Goal: Task Accomplishment & Management: Manage account settings

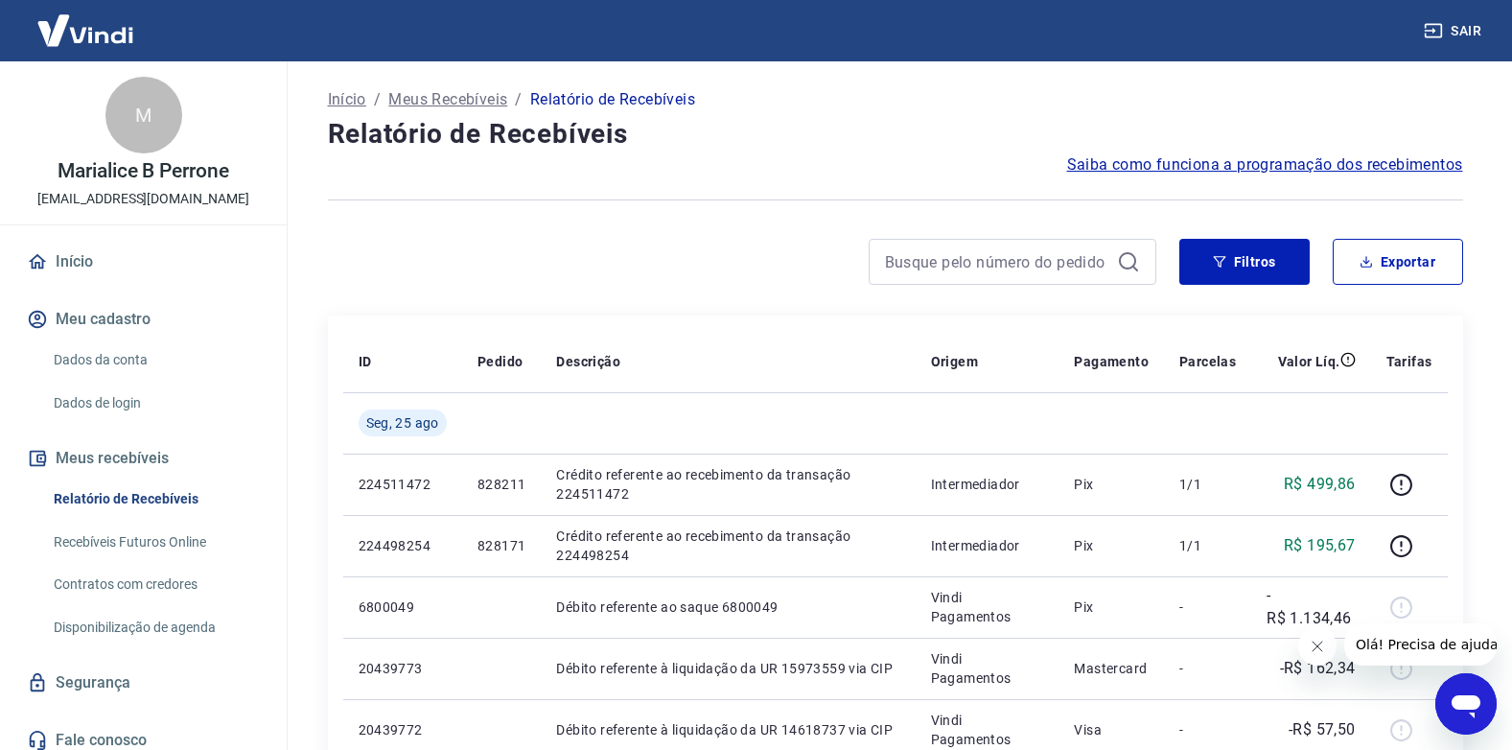
click at [1321, 638] on button "Fechar mensagem da empresa" at bounding box center [1316, 646] width 38 height 38
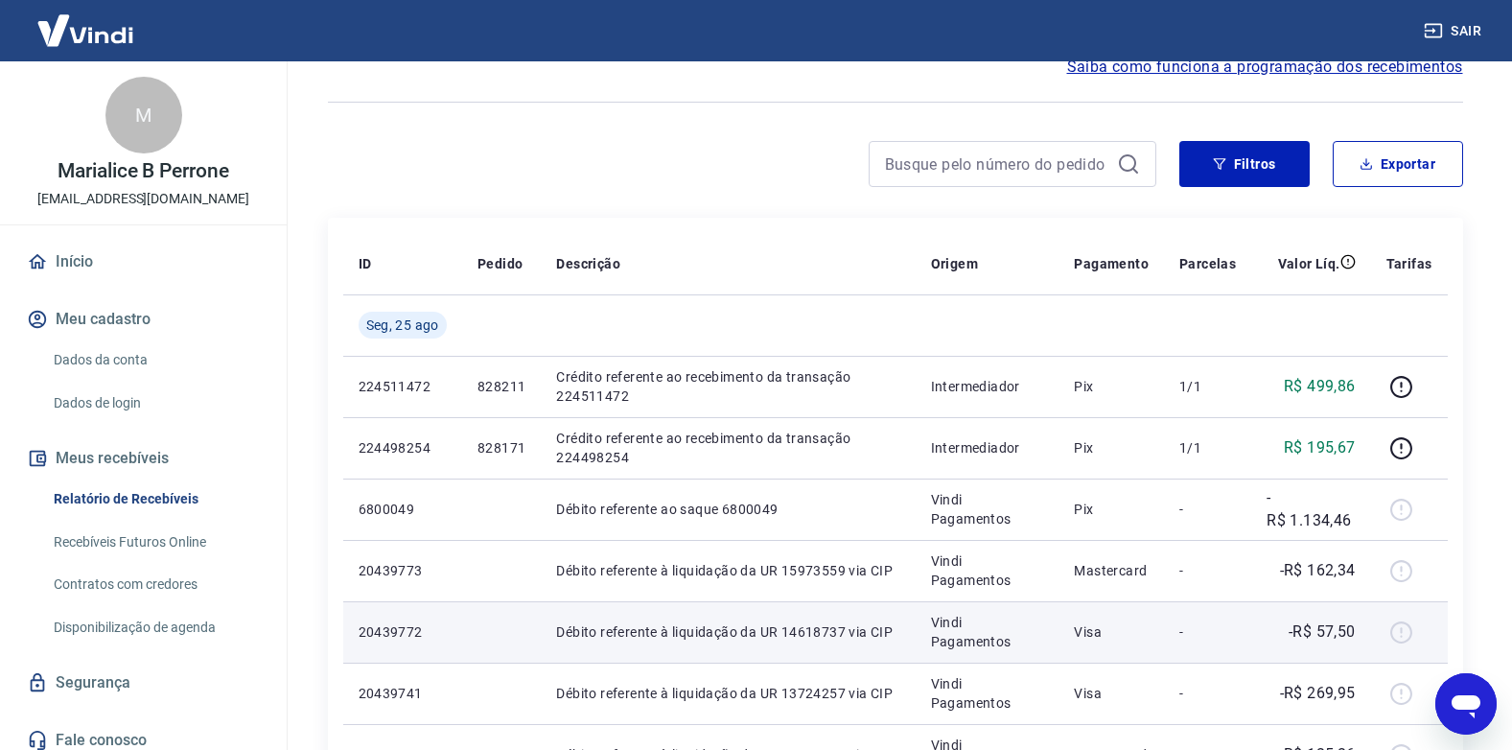
scroll to position [96, 0]
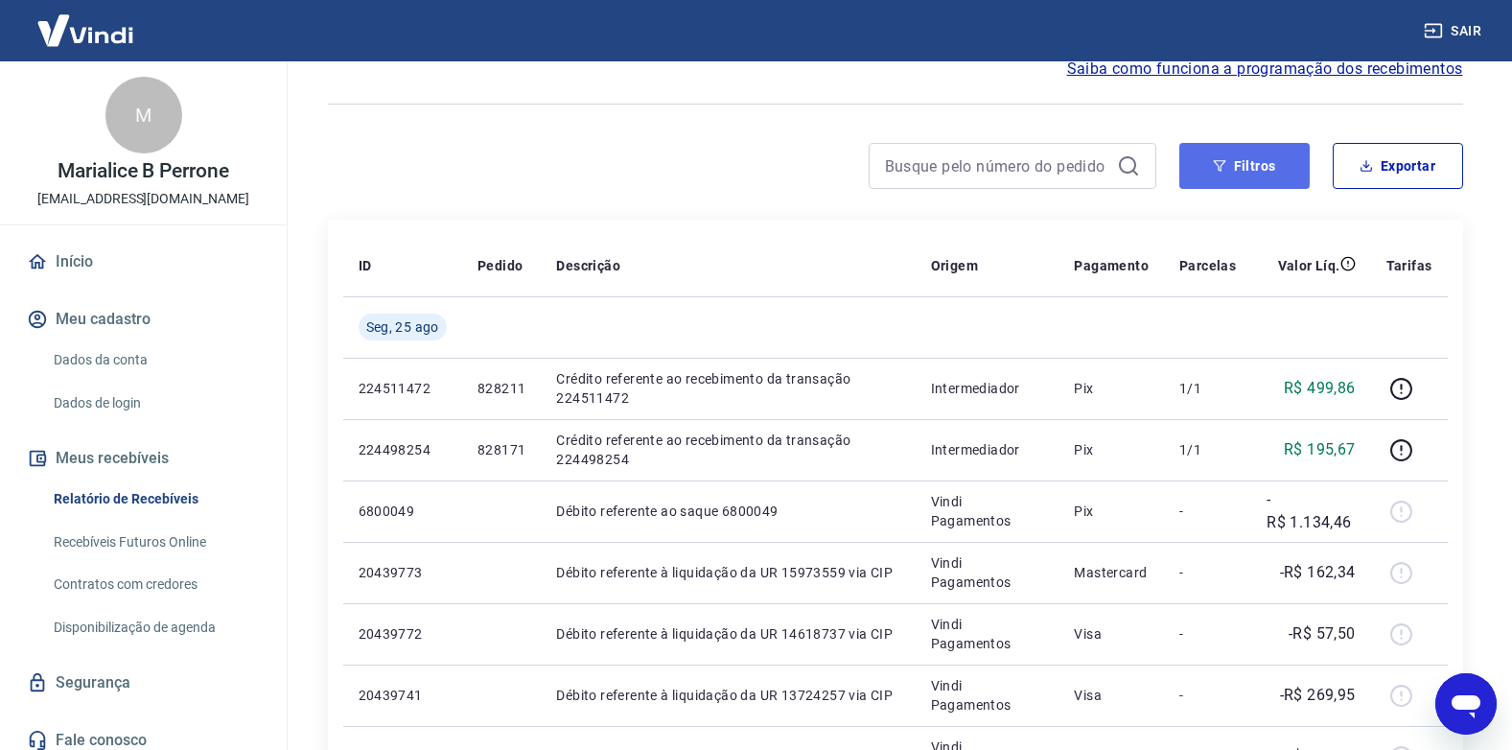
click at [1230, 164] on button "Filtros" at bounding box center [1244, 166] width 130 height 46
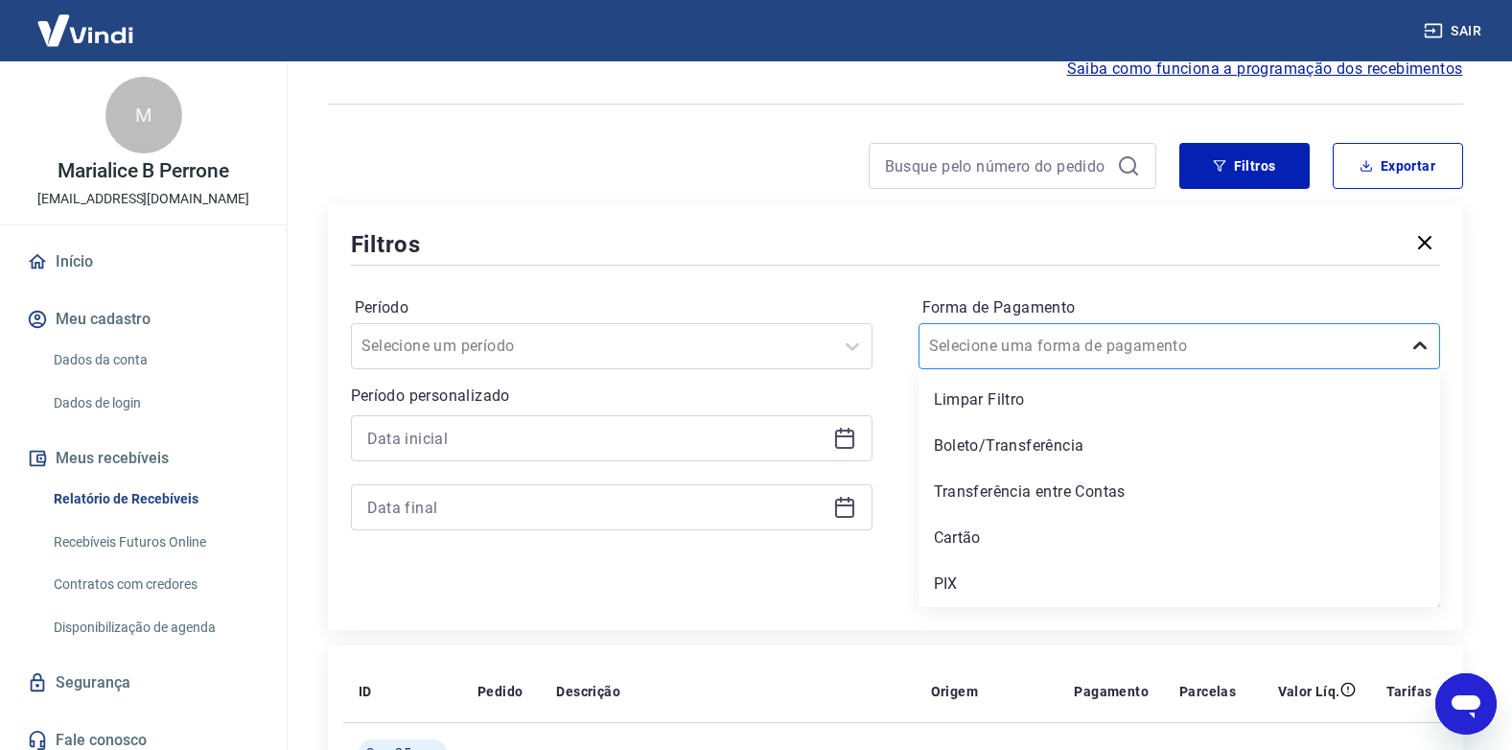
click at [1427, 345] on icon at bounding box center [1420, 346] width 23 height 23
click at [948, 584] on div "PIX" at bounding box center [1180, 584] width 522 height 38
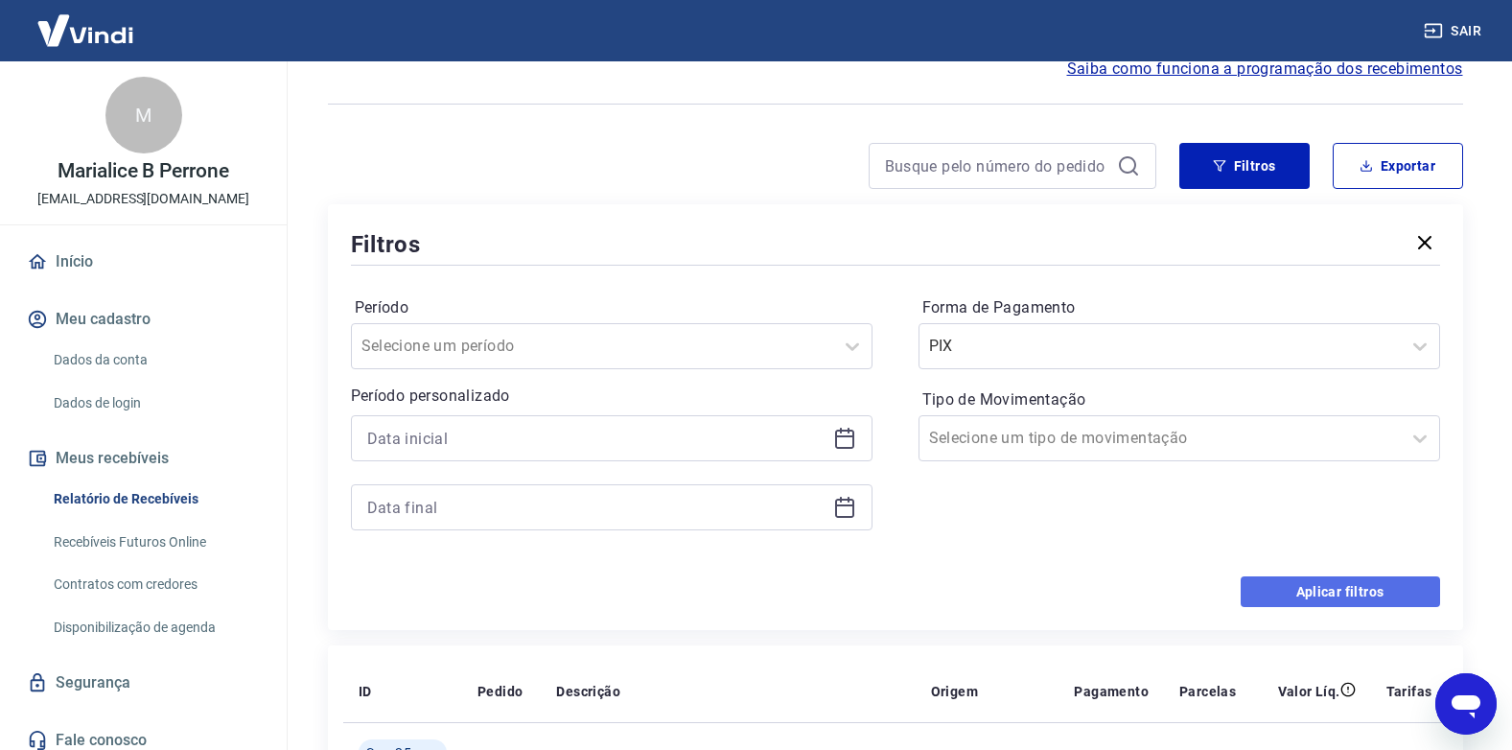
click at [1341, 588] on button "Aplicar filtros" at bounding box center [1340, 591] width 199 height 31
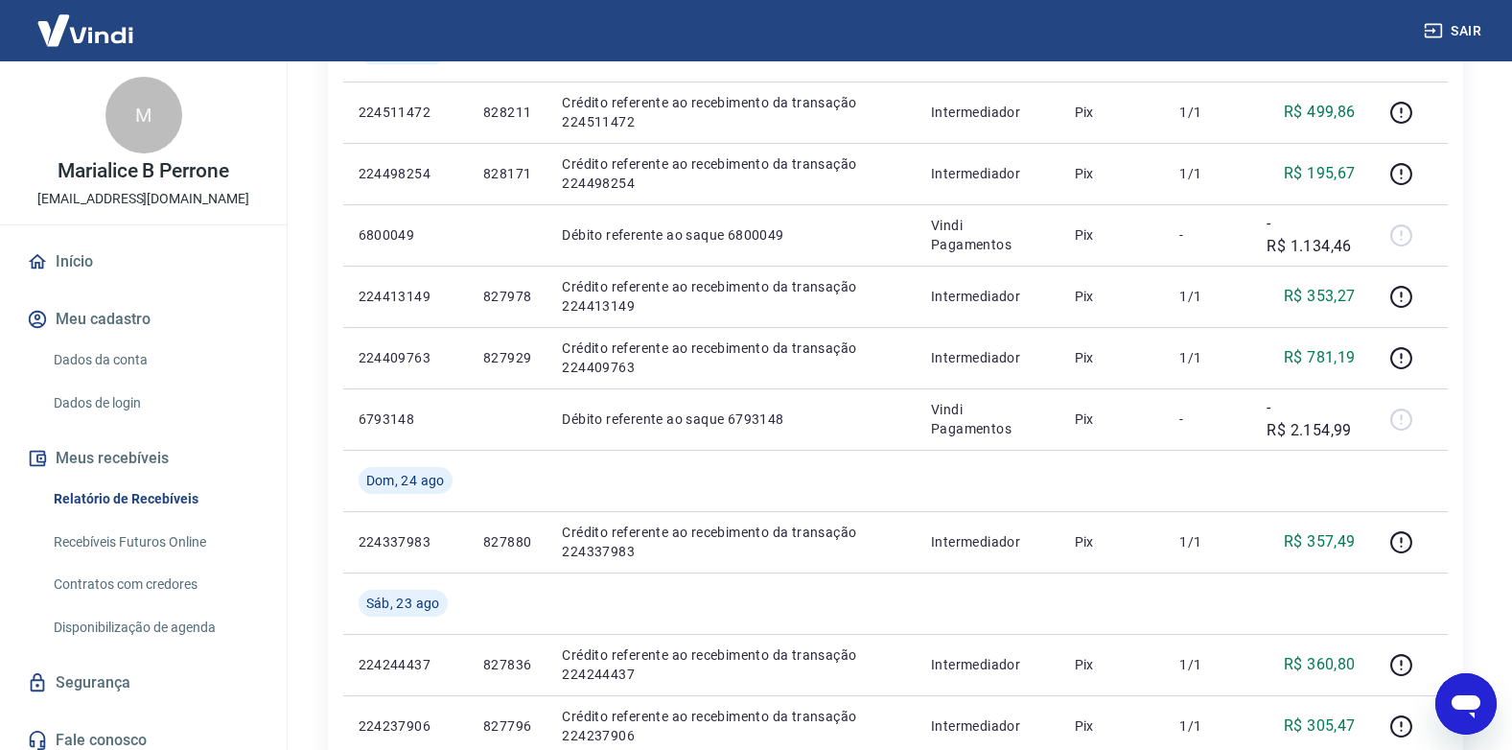
scroll to position [384, 0]
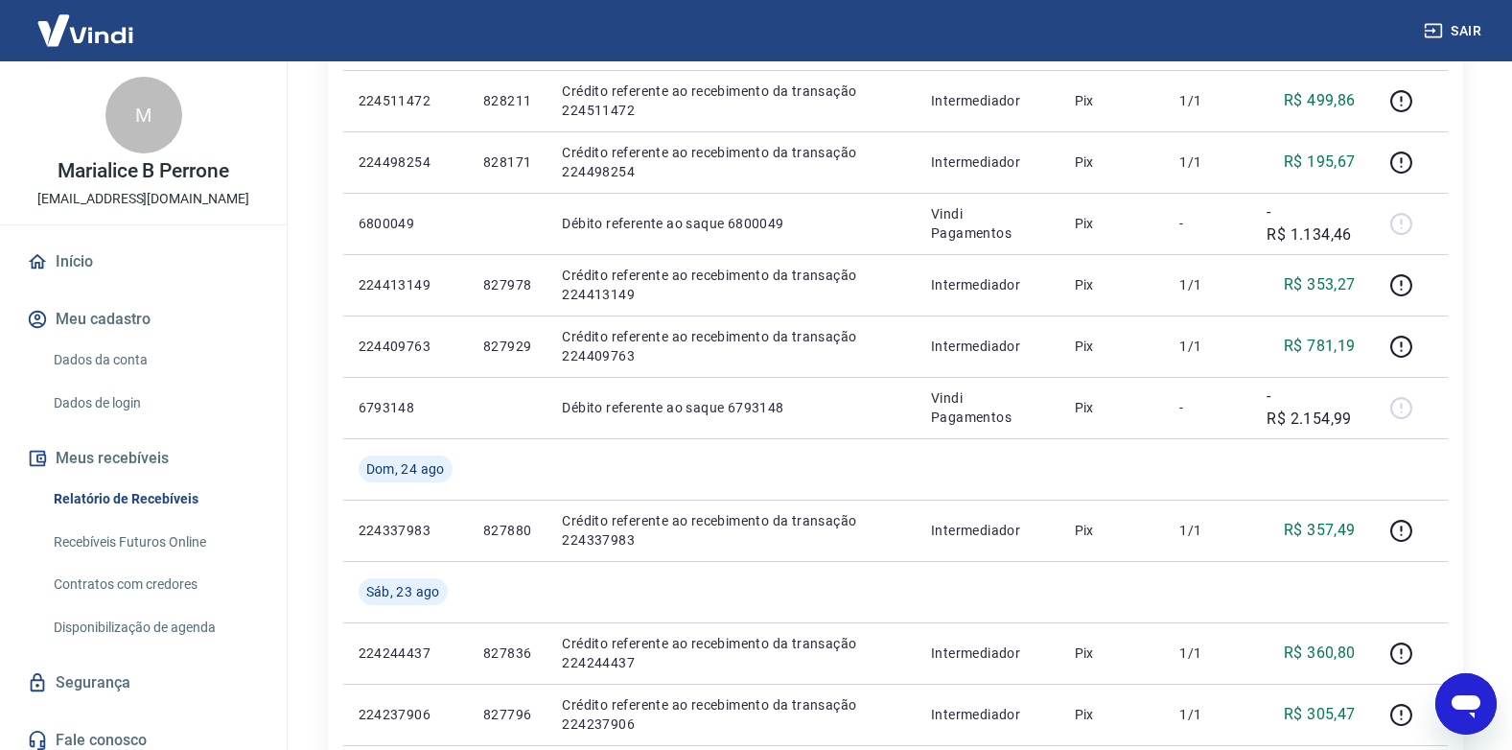
drag, startPoint x: 1511, startPoint y: 162, endPoint x: 1512, endPoint y: 122, distance: 40.3
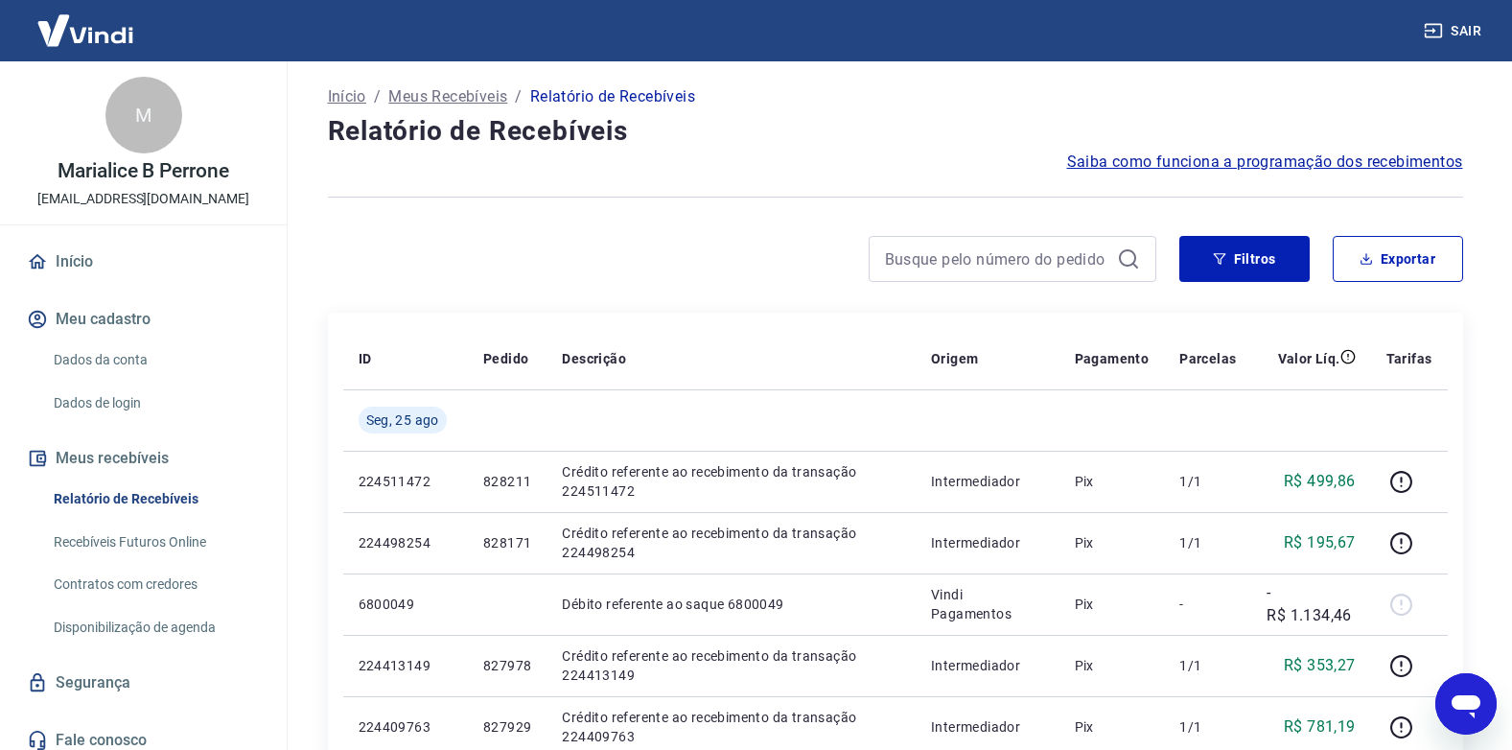
scroll to position [0, 0]
